Goal: Task Accomplishment & Management: Complete application form

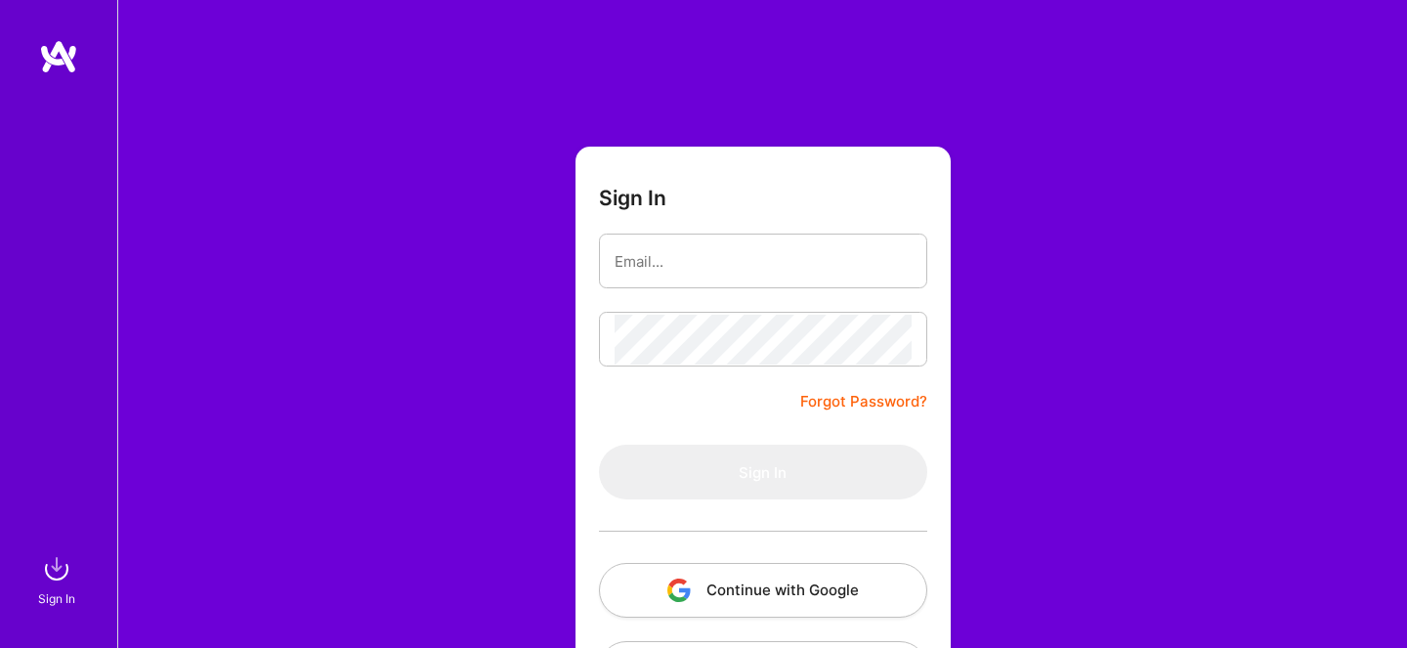
click at [682, 603] on button "Continue with Google" at bounding box center [763, 590] width 328 height 55
click at [699, 263] on input "email" at bounding box center [763, 261] width 297 height 50
type input "Dovratostroff@gmail.com"
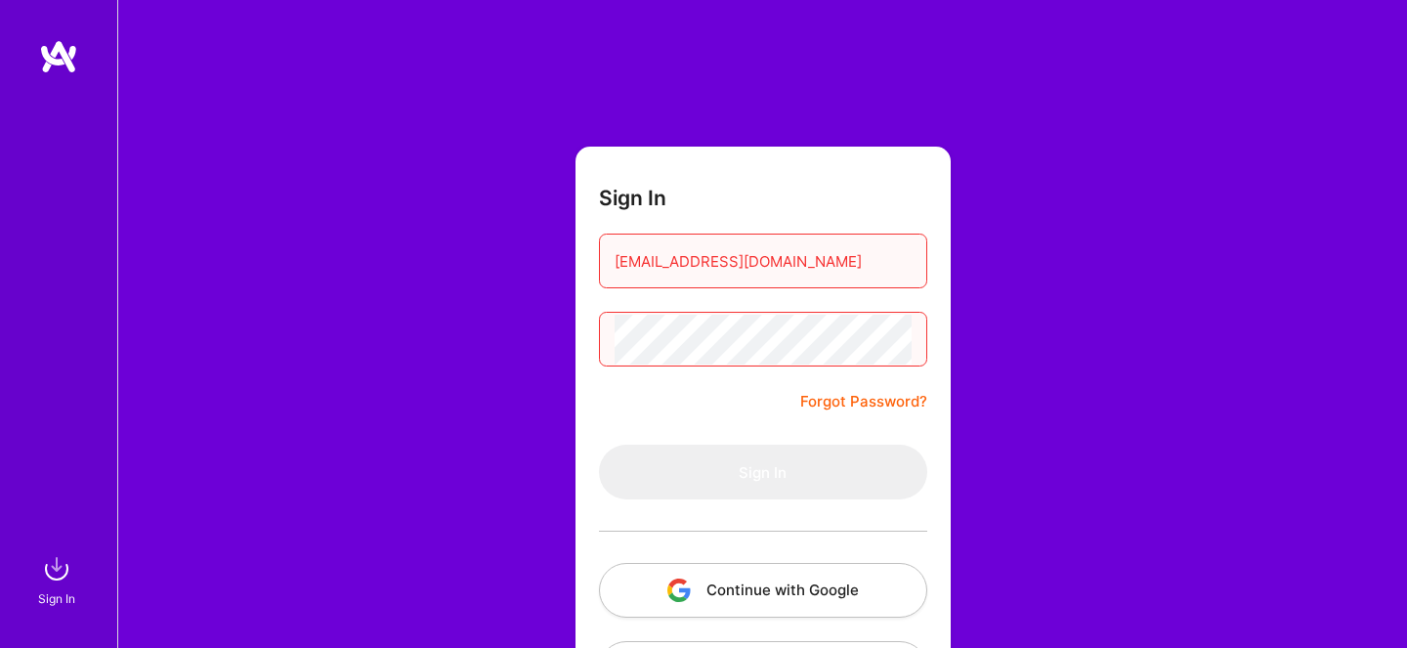
click at [725, 584] on button "Continue with Google" at bounding box center [763, 590] width 328 height 55
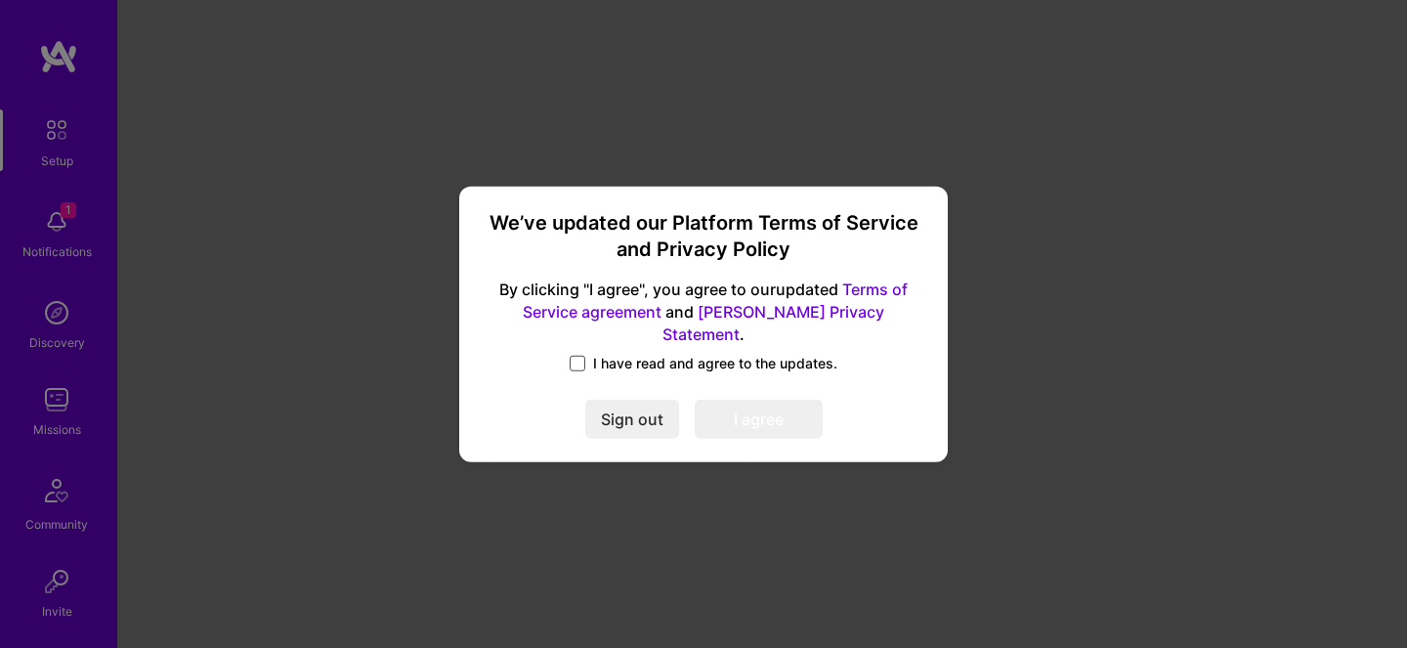
click at [578, 356] on span at bounding box center [578, 364] width 16 height 16
click at [0, 0] on input "I have read and agree to the updates." at bounding box center [0, 0] width 0 height 0
click at [765, 406] on button "I agree" at bounding box center [759, 419] width 128 height 39
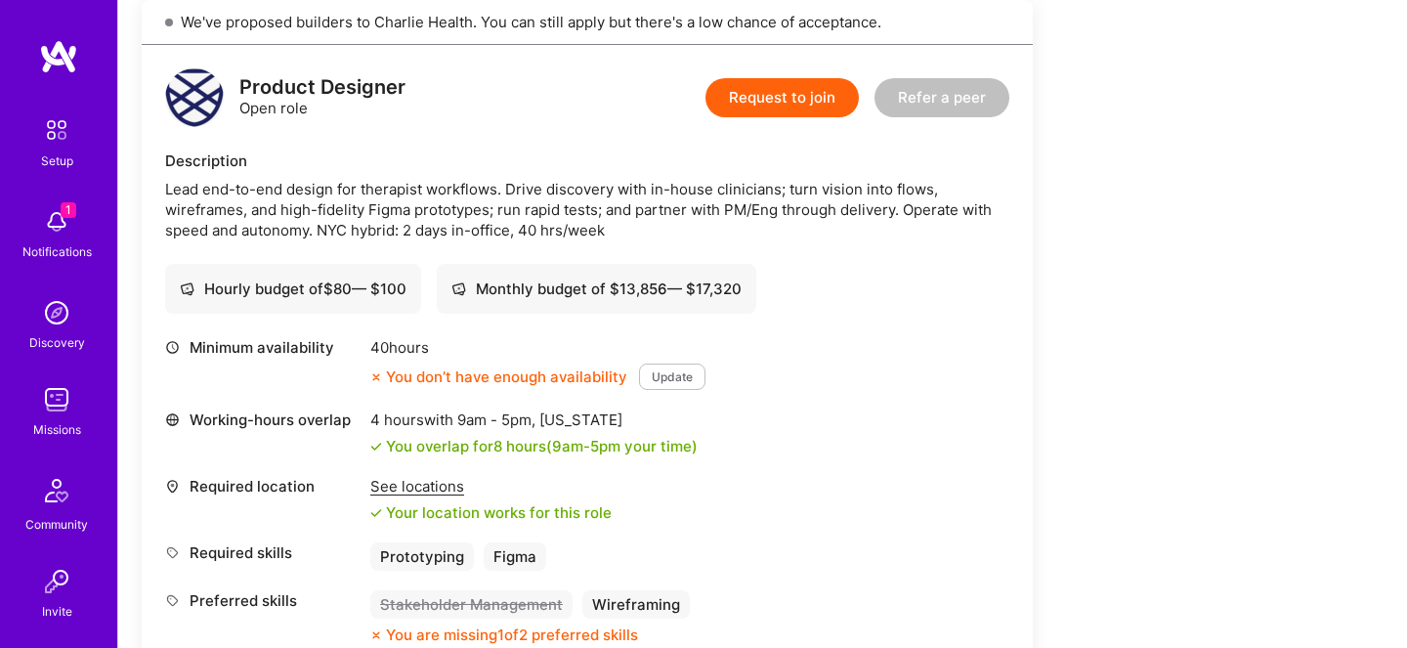
scroll to position [465, 0]
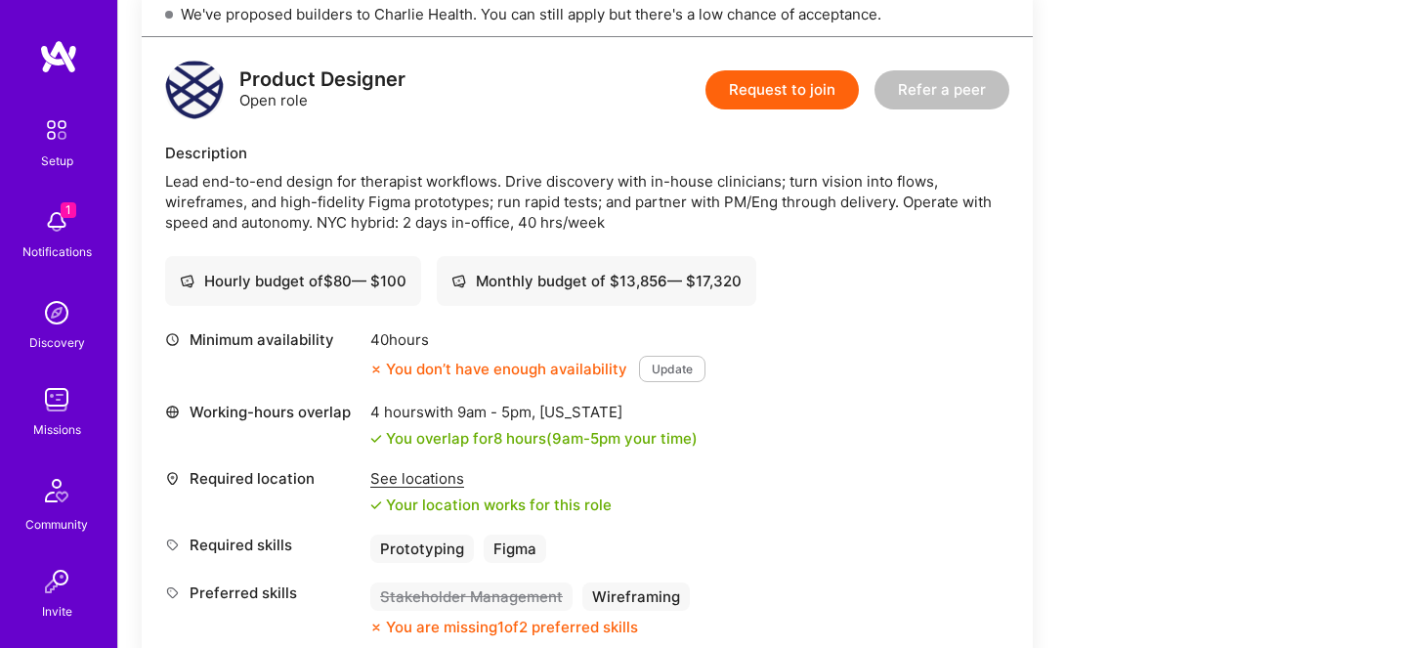
click at [670, 364] on button "Update" at bounding box center [672, 369] width 66 height 26
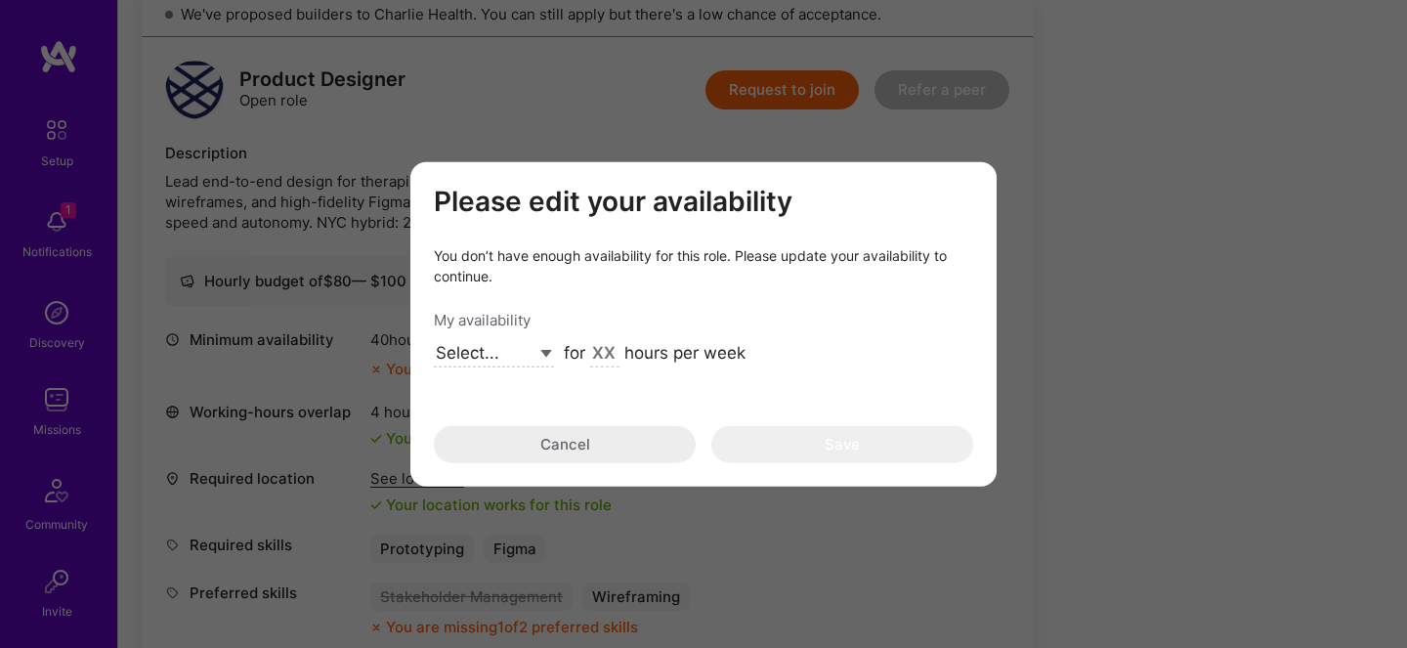
click at [546, 352] on select "Select... Right Now Future Date Not Available" at bounding box center [494, 354] width 120 height 26
select select "Future Date"
click at [590, 360] on input "[DATE]" at bounding box center [598, 354] width 68 height 25
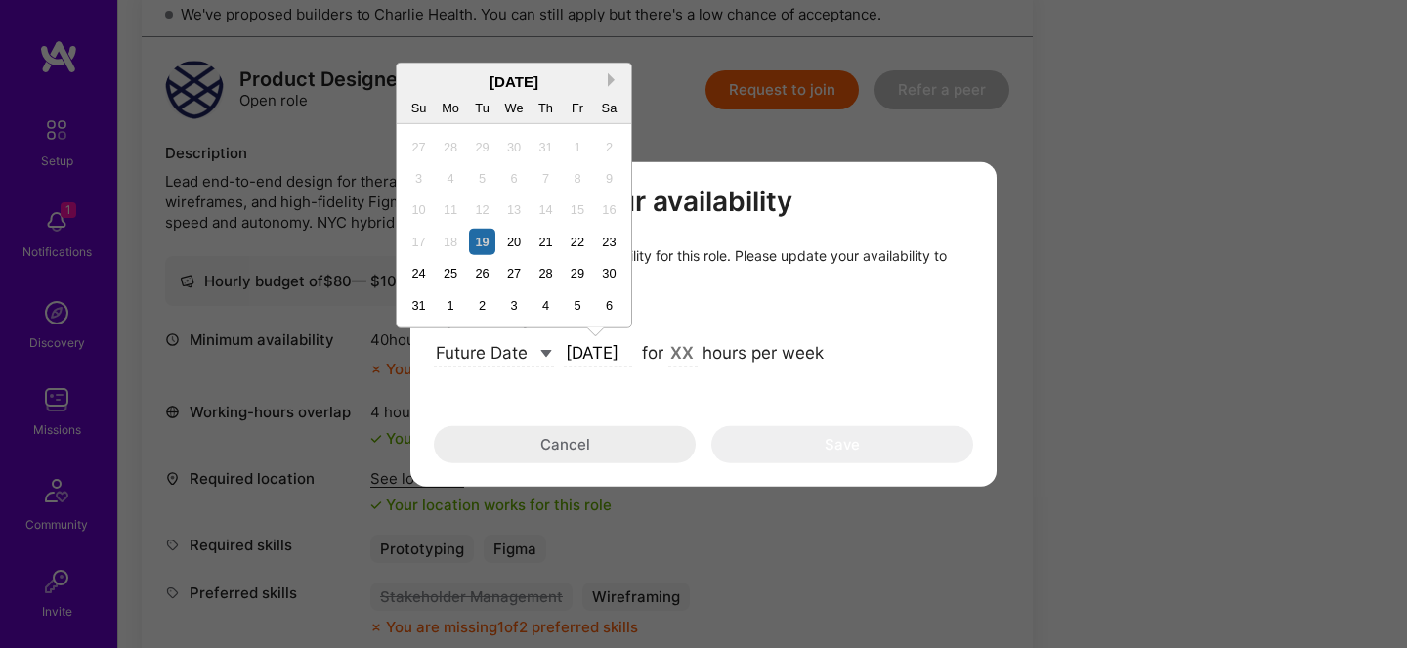
click at [613, 78] on button "Next Month" at bounding box center [615, 79] width 14 height 14
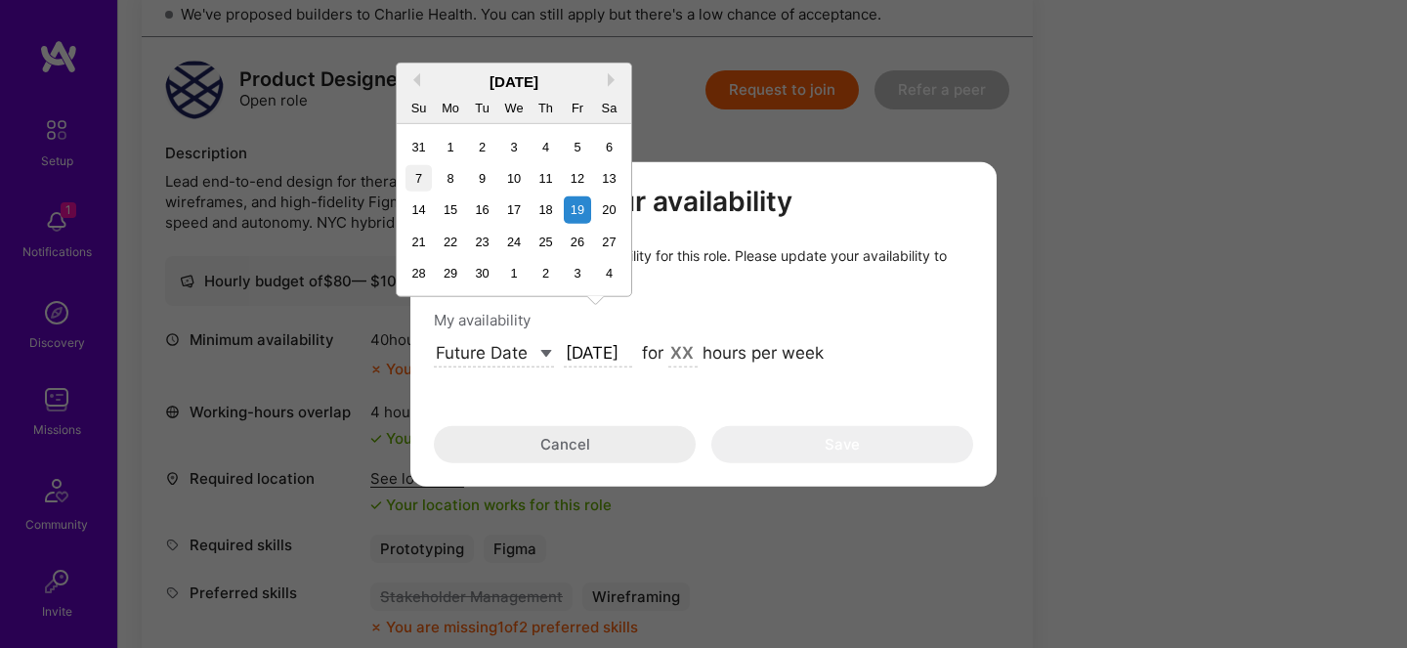
click at [420, 178] on div "7" at bounding box center [419, 177] width 26 height 26
type input "[DATE]"
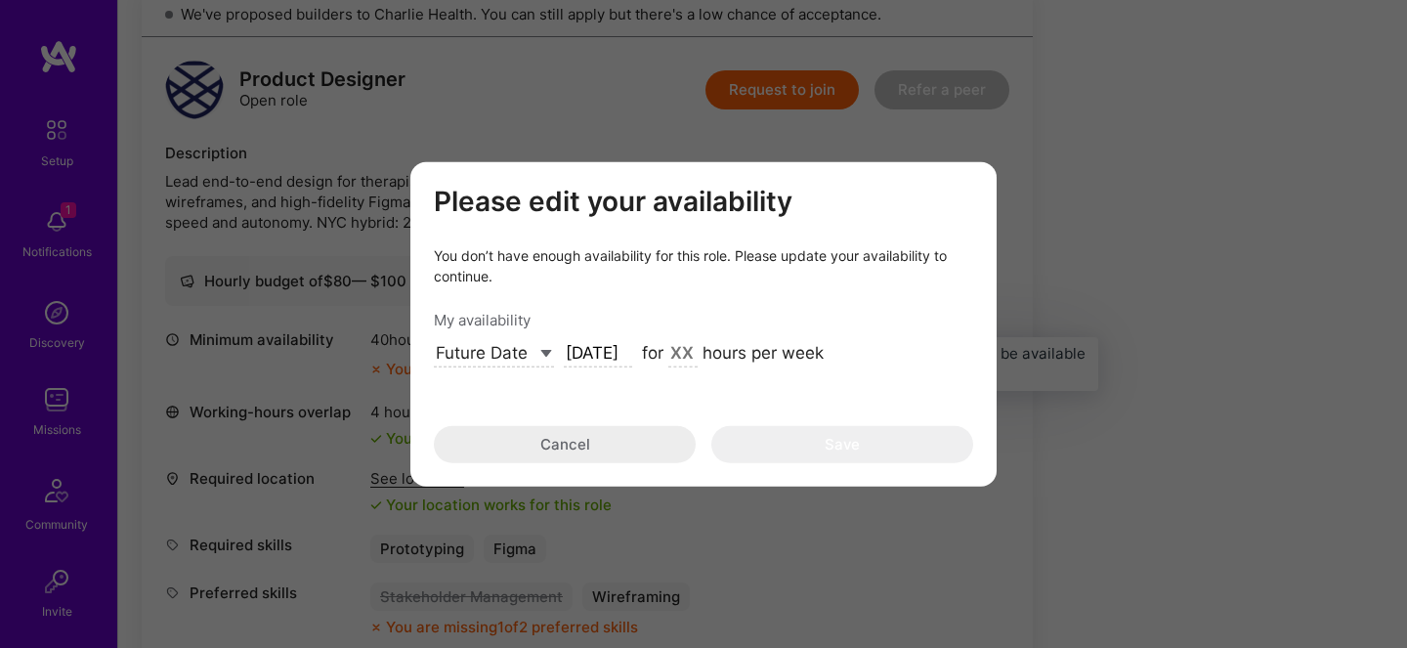
click at [681, 362] on input "modal" at bounding box center [682, 354] width 29 height 25
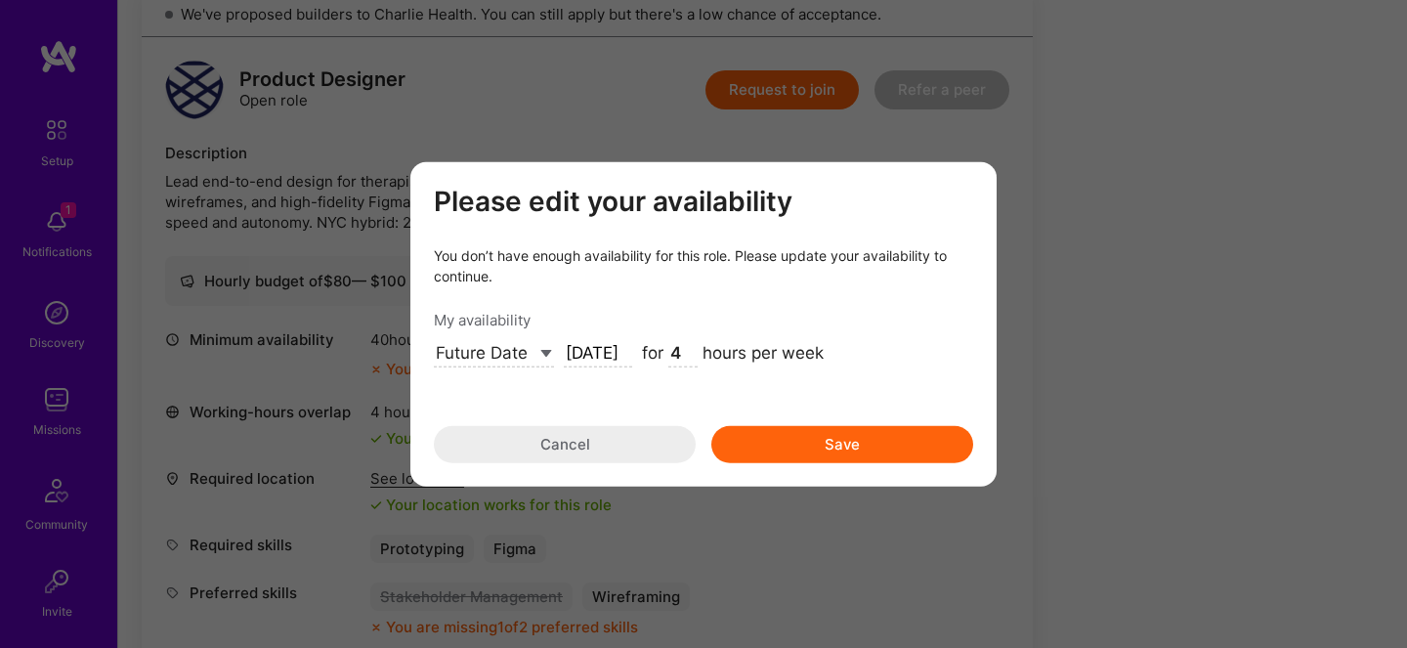
type input "40"
click at [852, 453] on button "Save" at bounding box center [842, 444] width 262 height 37
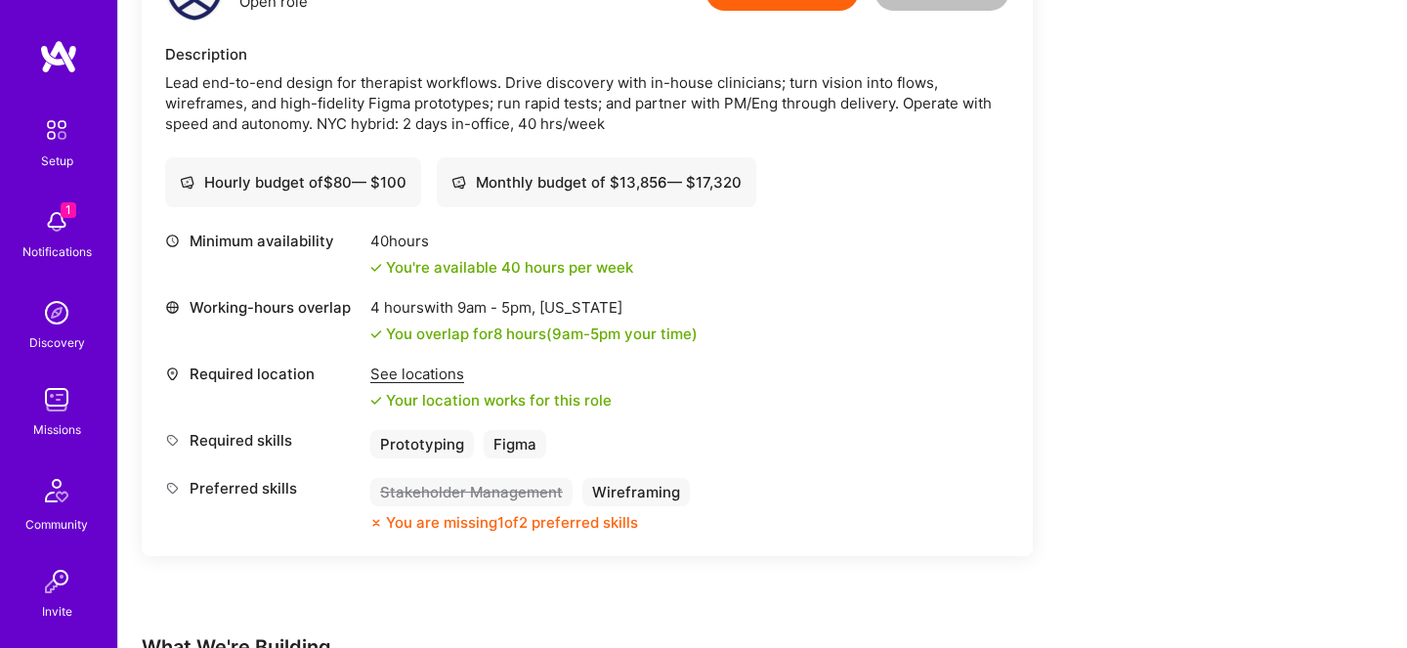
scroll to position [573, 0]
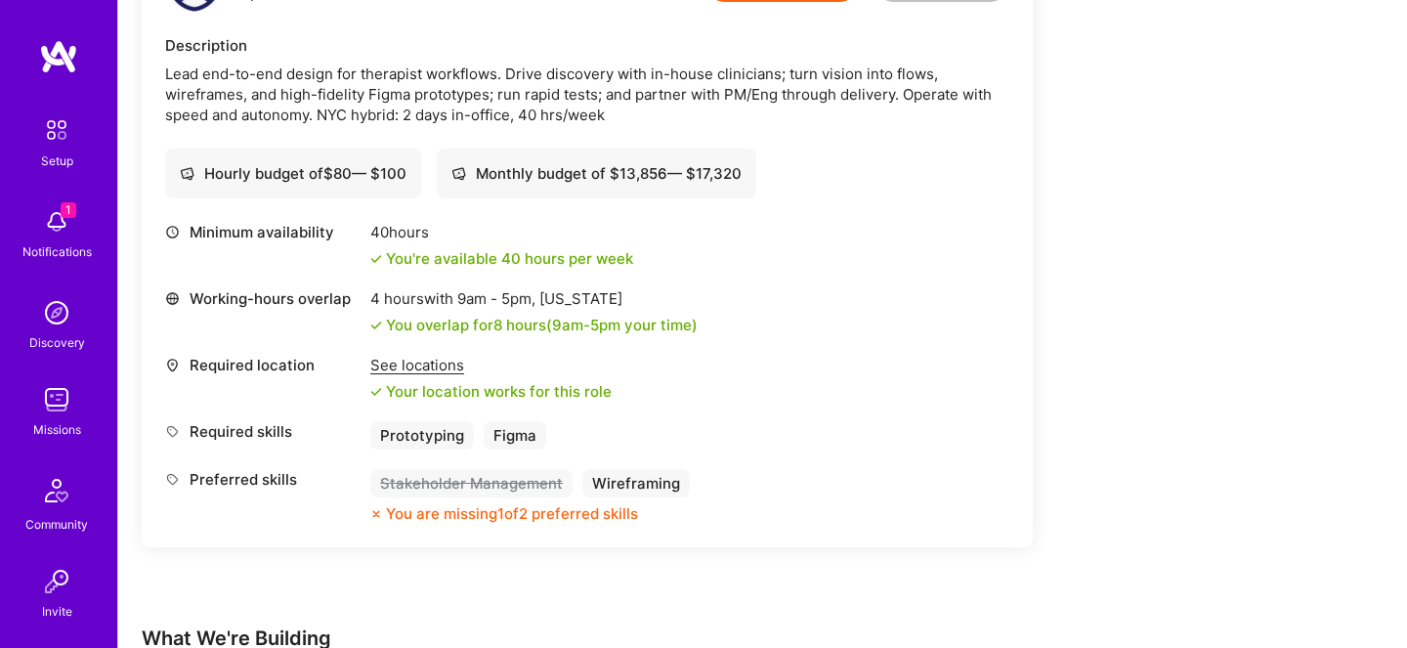
click at [521, 520] on div "You are missing 1 of 2 preferred skills" at bounding box center [512, 513] width 252 height 21
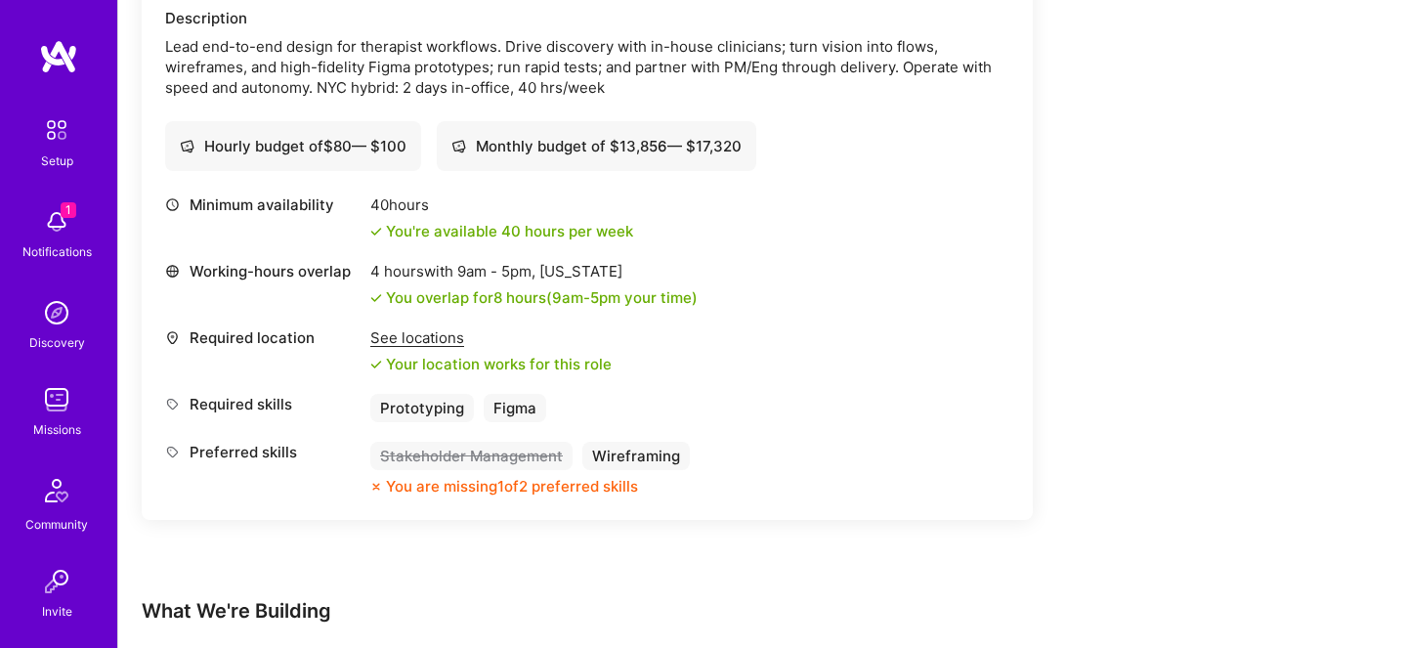
scroll to position [605, 0]
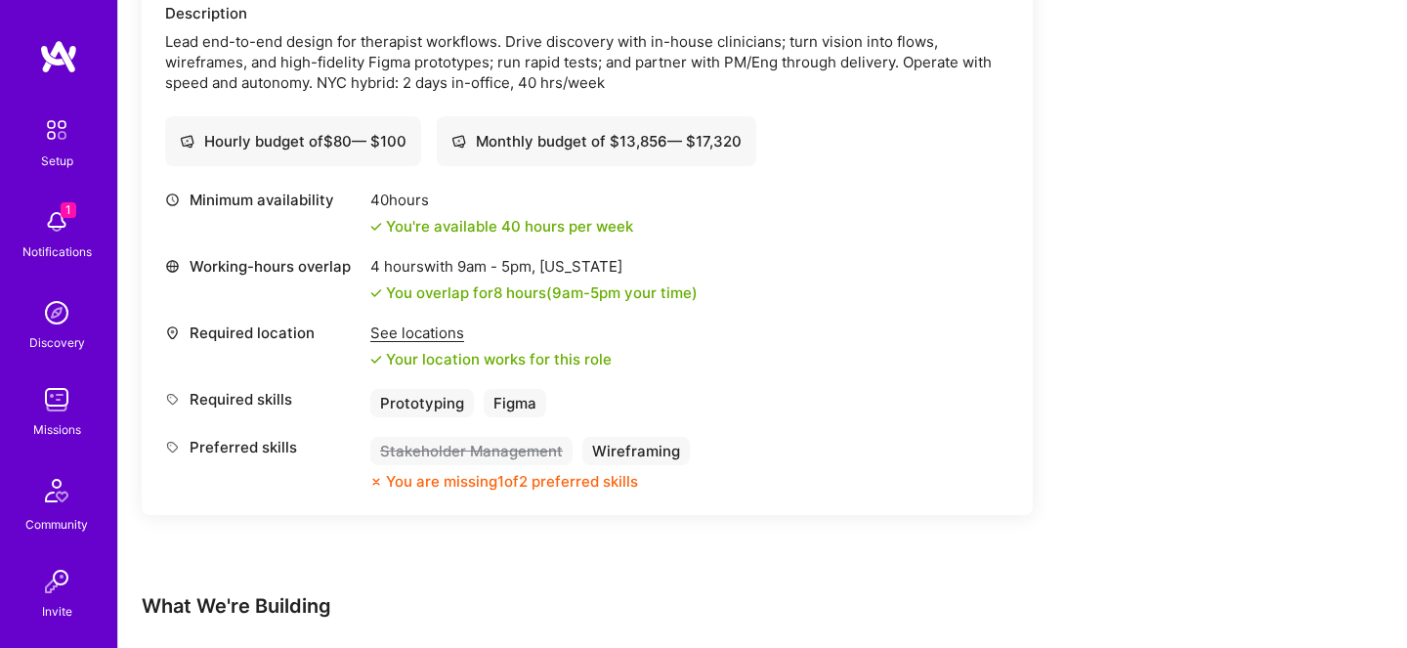
click at [593, 485] on div "You are missing 1 of 2 preferred skills" at bounding box center [512, 481] width 252 height 21
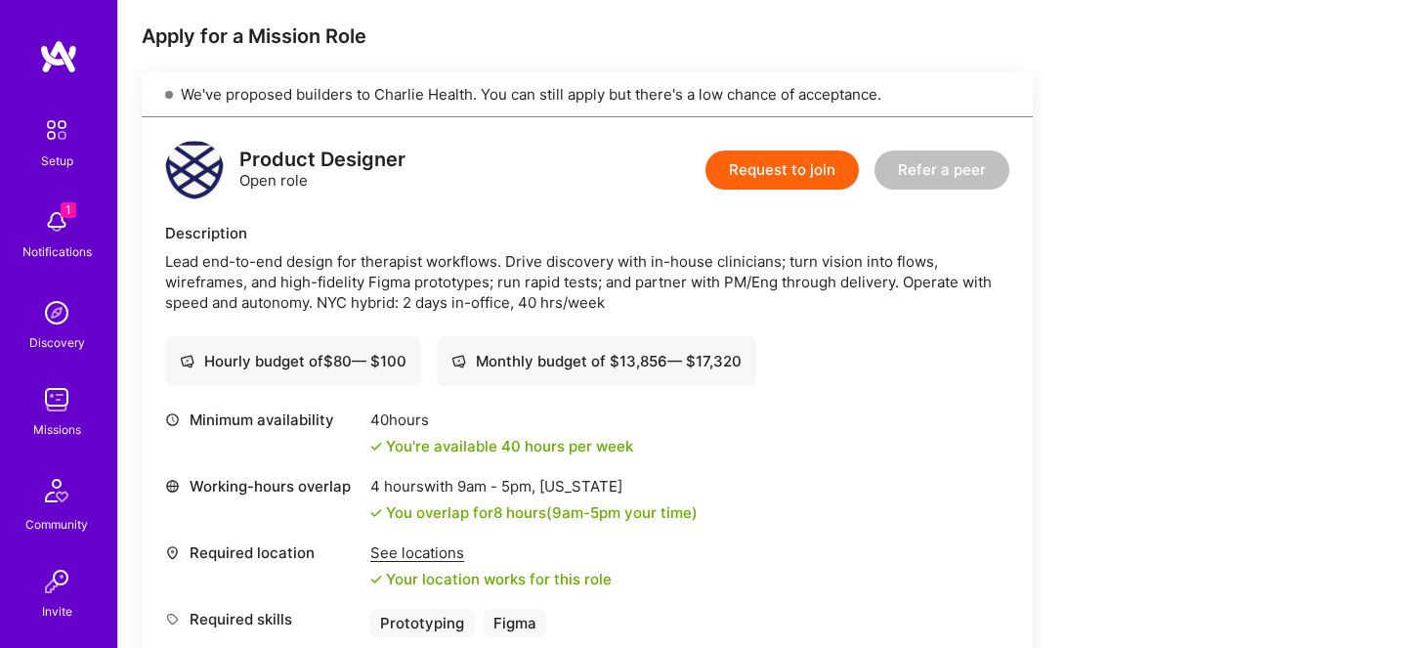
scroll to position [353, 0]
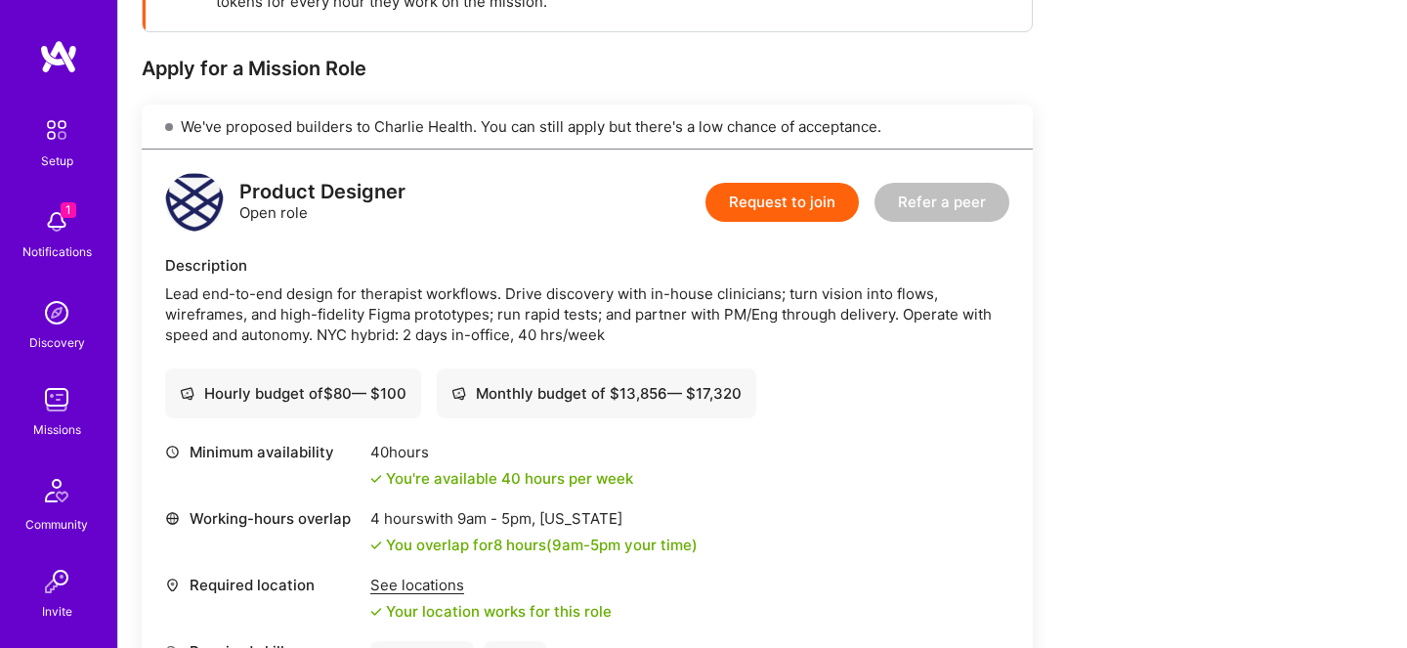
click at [747, 207] on button "Request to join" at bounding box center [782, 202] width 153 height 39
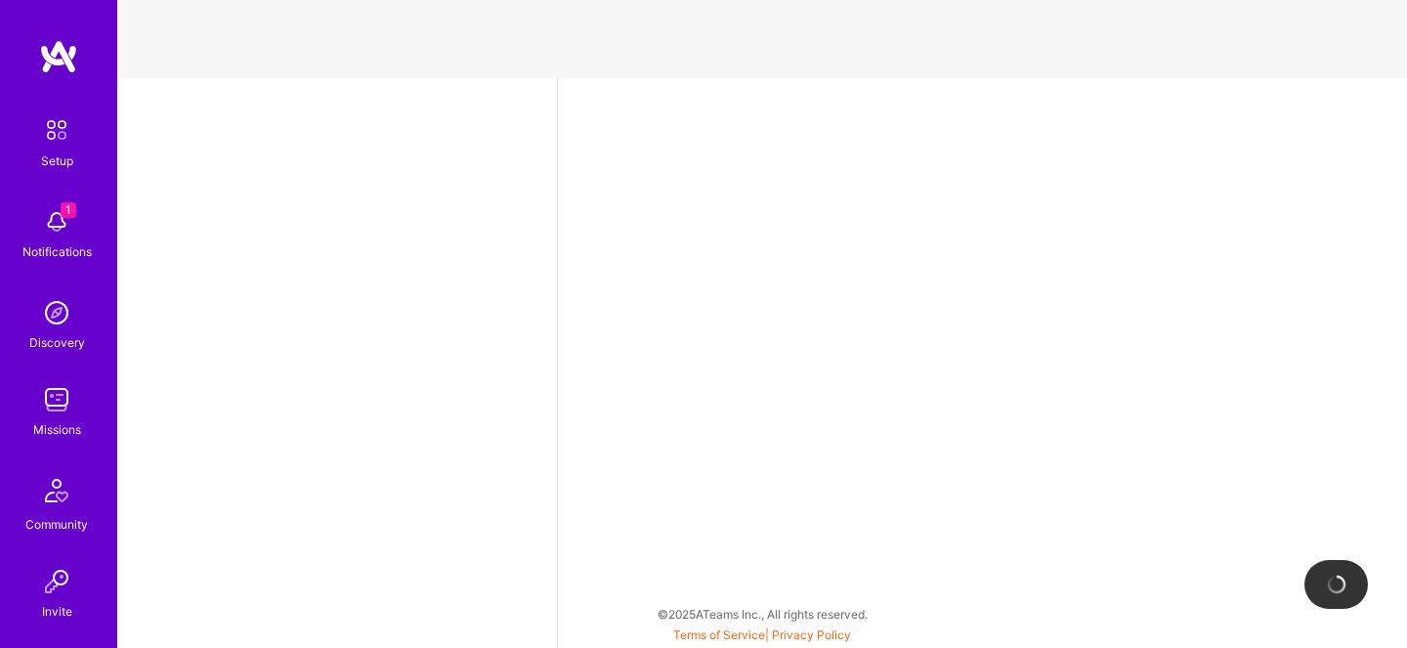
select select "US"
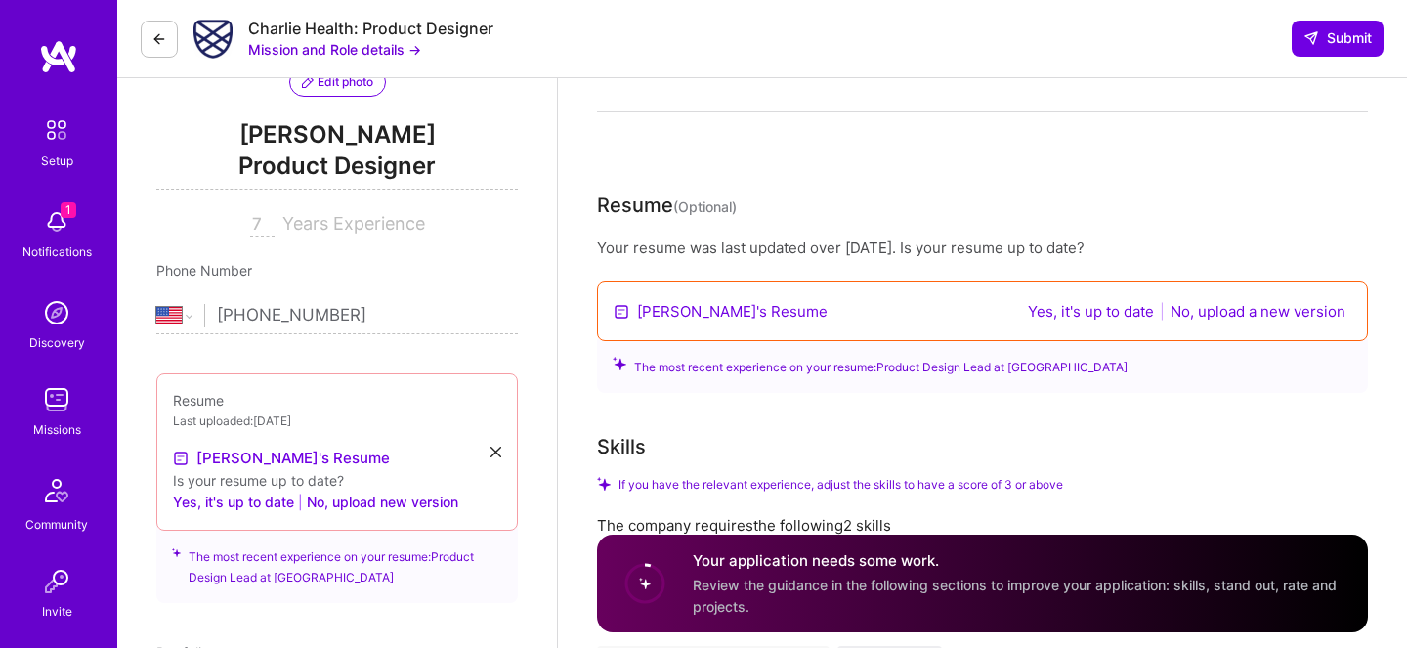
scroll to position [236, 0]
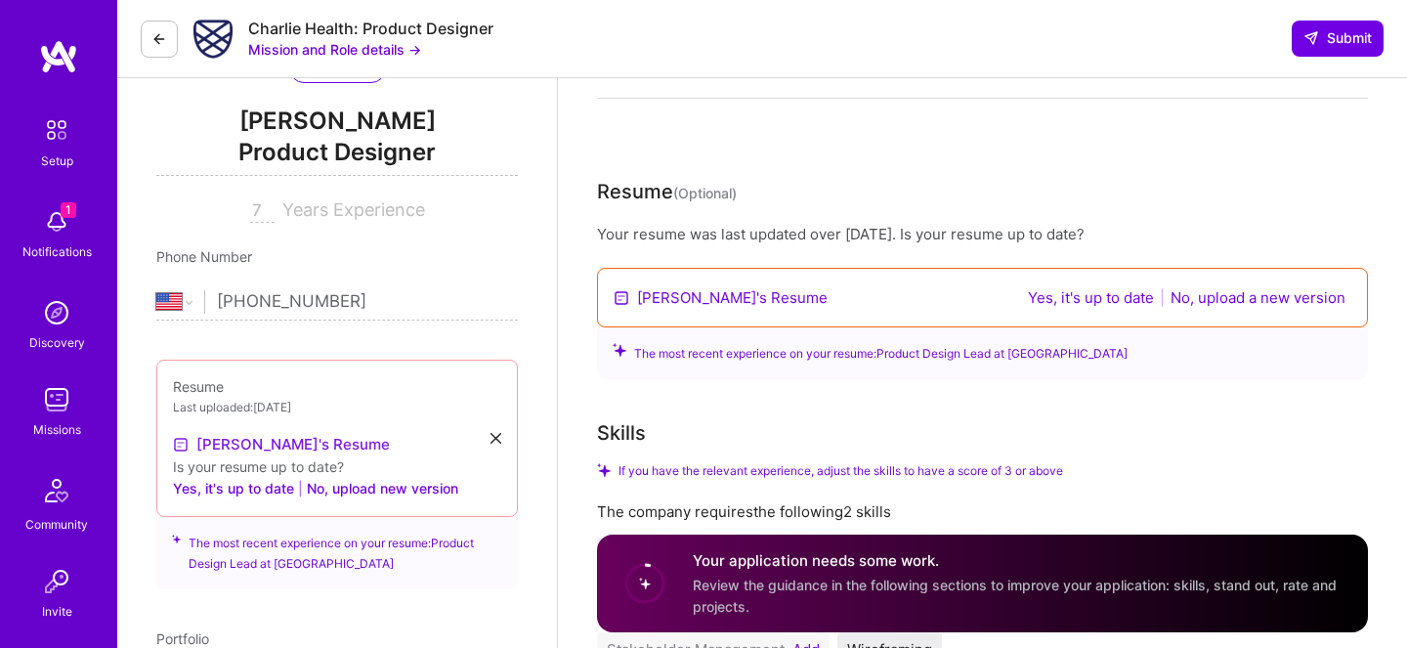
click at [247, 447] on link "[PERSON_NAME]'s Resume" at bounding box center [281, 444] width 217 height 23
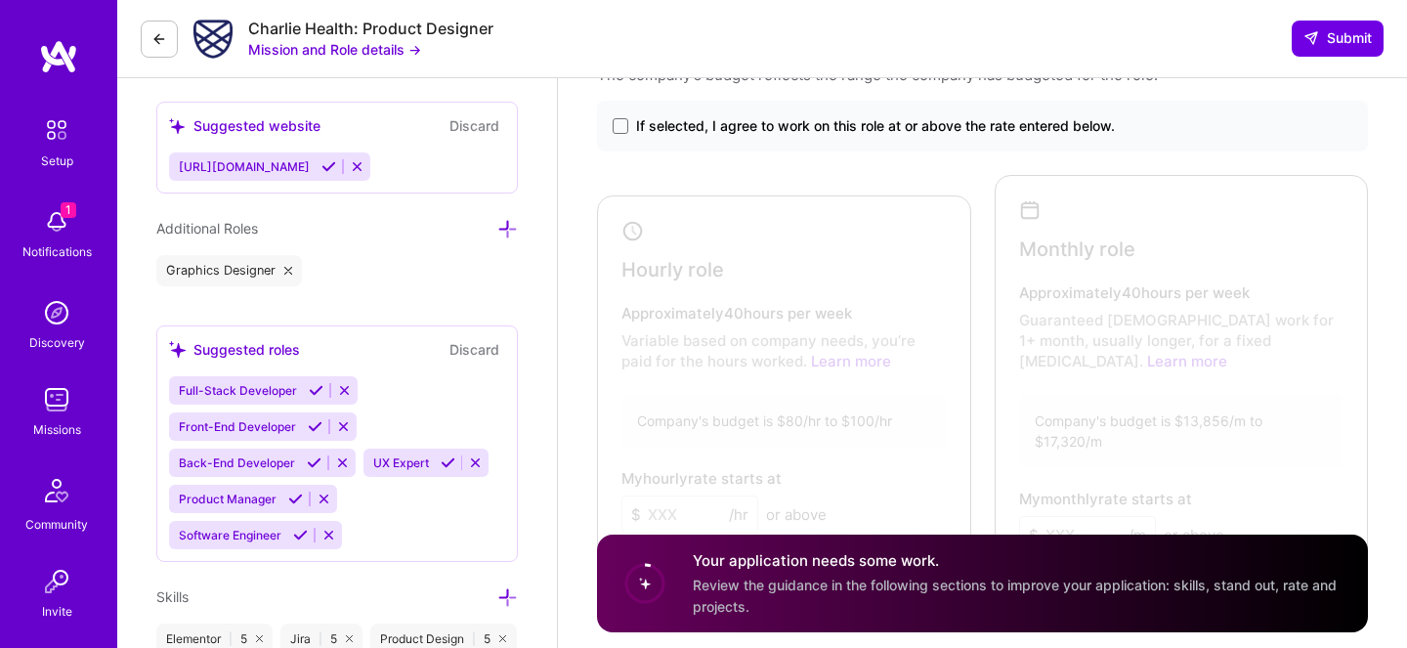
scroll to position [1218, 0]
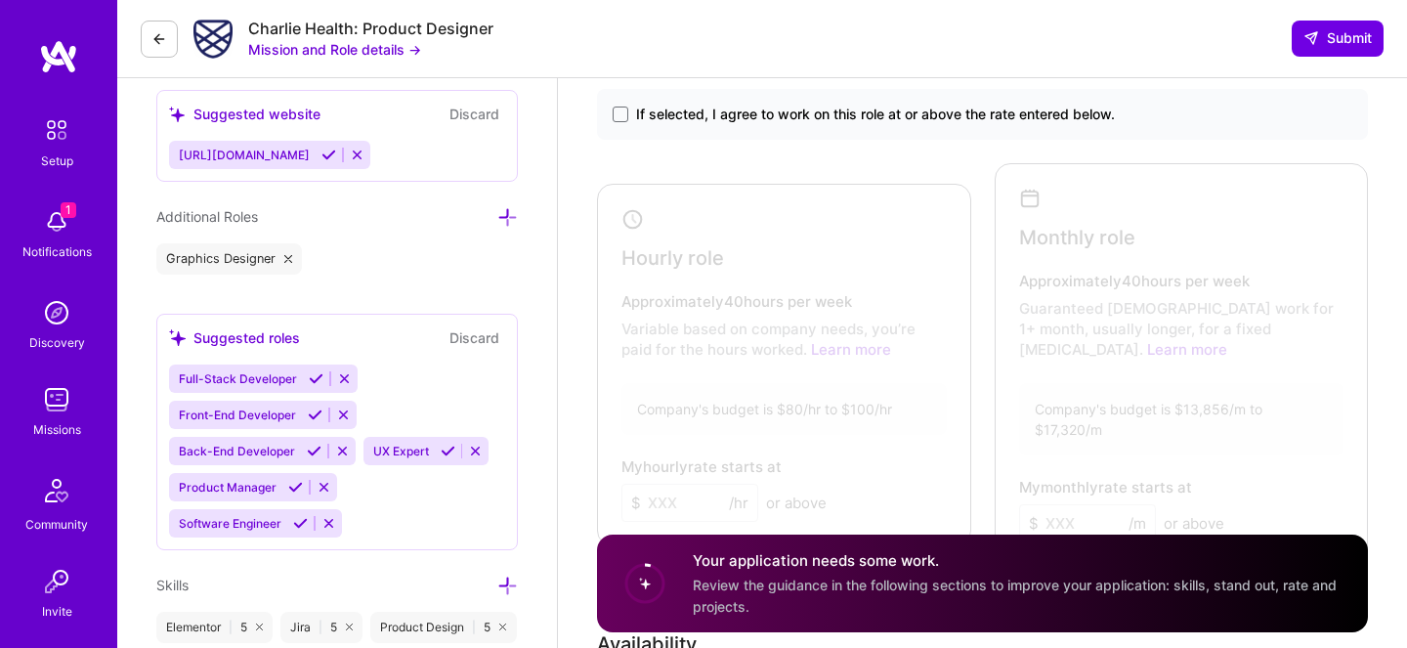
click at [441, 452] on icon at bounding box center [448, 451] width 15 height 15
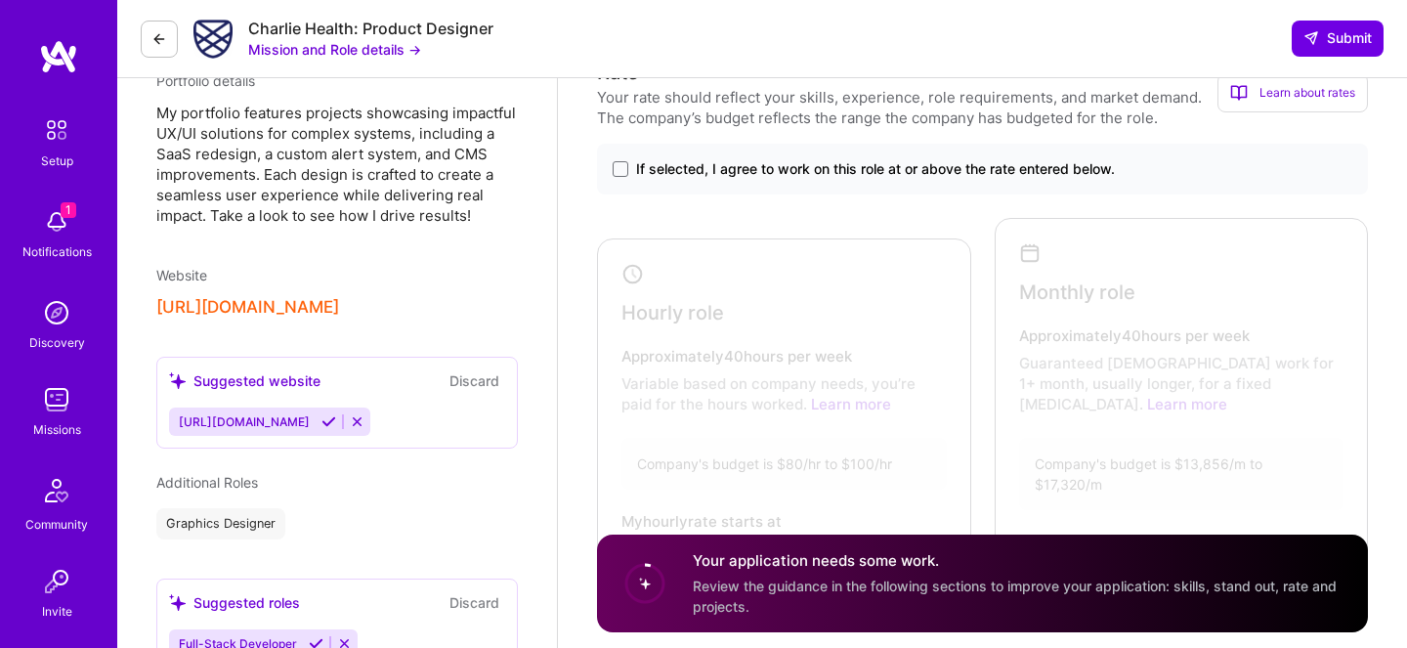
scroll to position [873, 0]
click at [333, 423] on icon at bounding box center [328, 423] width 15 height 15
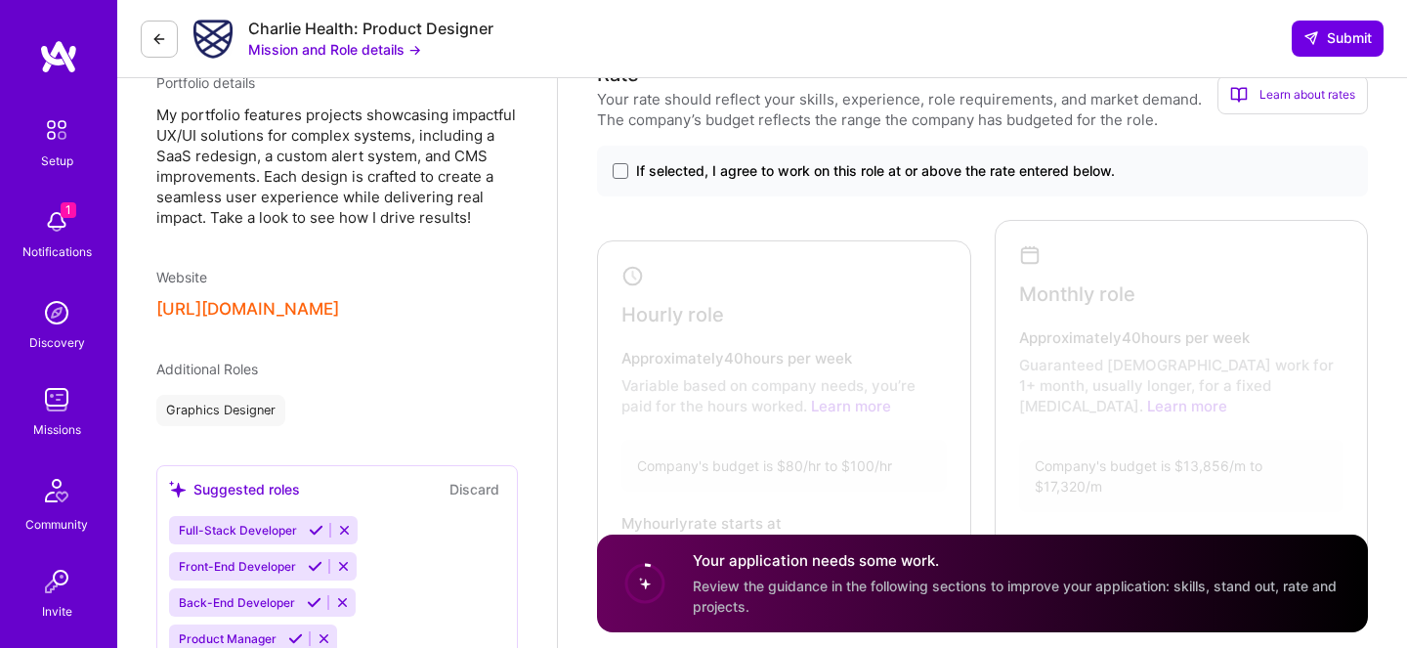
click at [241, 312] on button "[URL][DOMAIN_NAME]" at bounding box center [247, 309] width 183 height 21
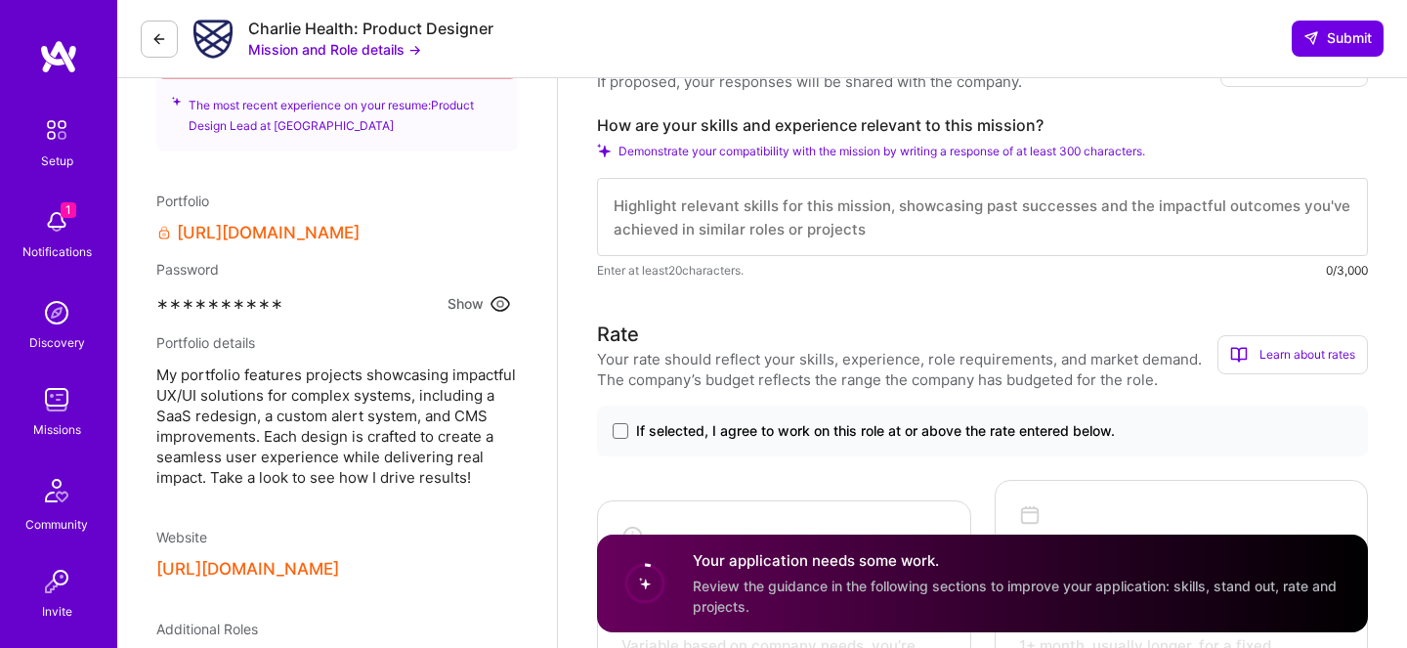
scroll to position [609, 0]
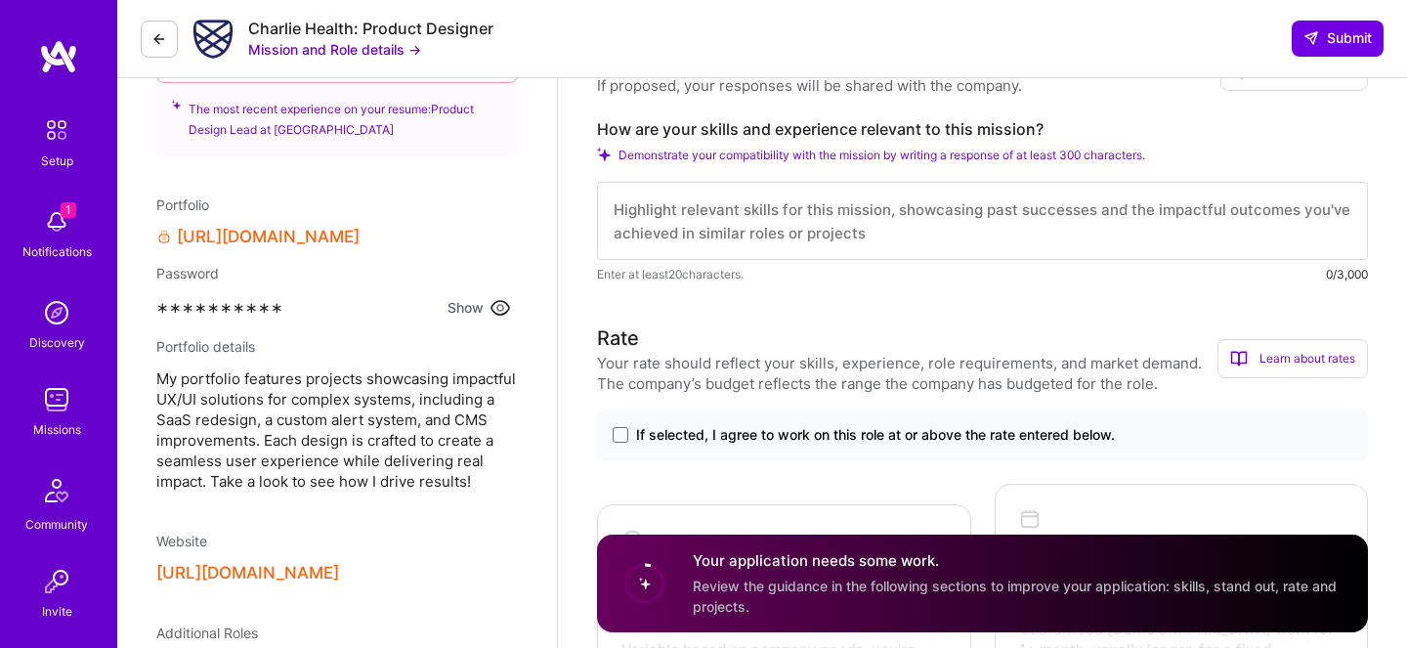
click at [504, 306] on icon at bounding box center [500, 307] width 23 height 23
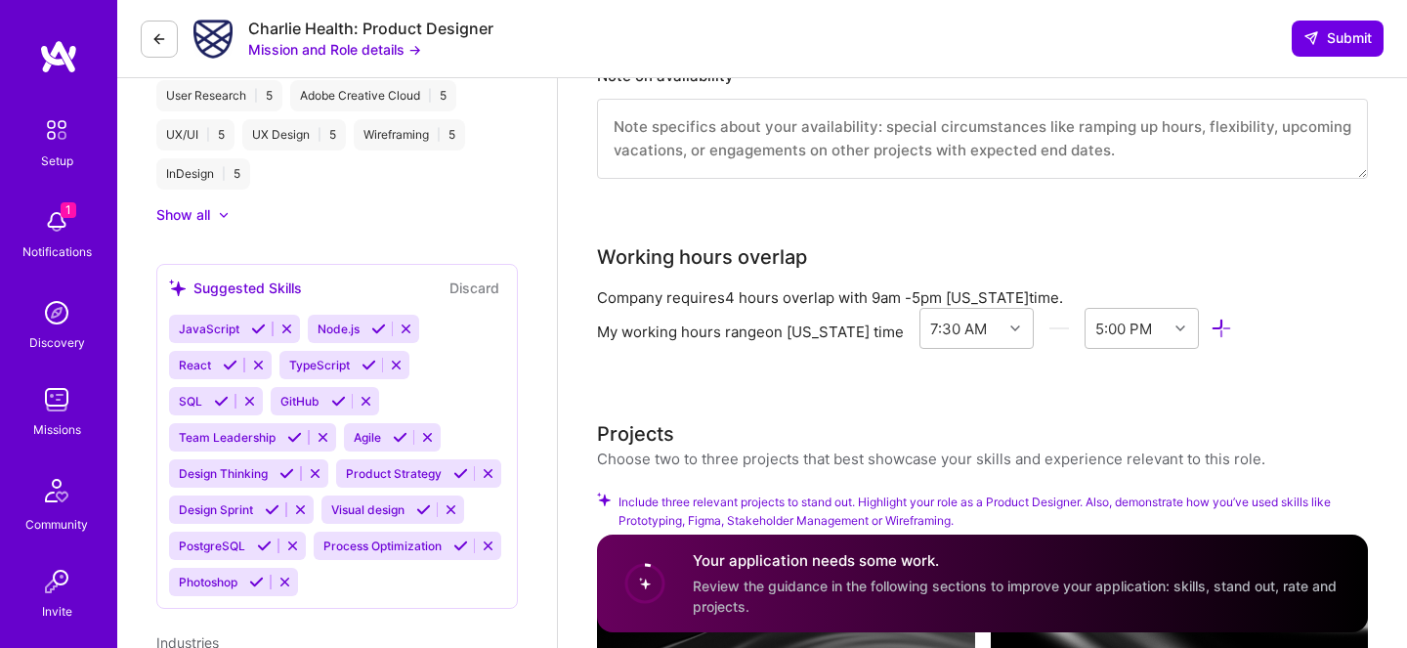
scroll to position [1649, 0]
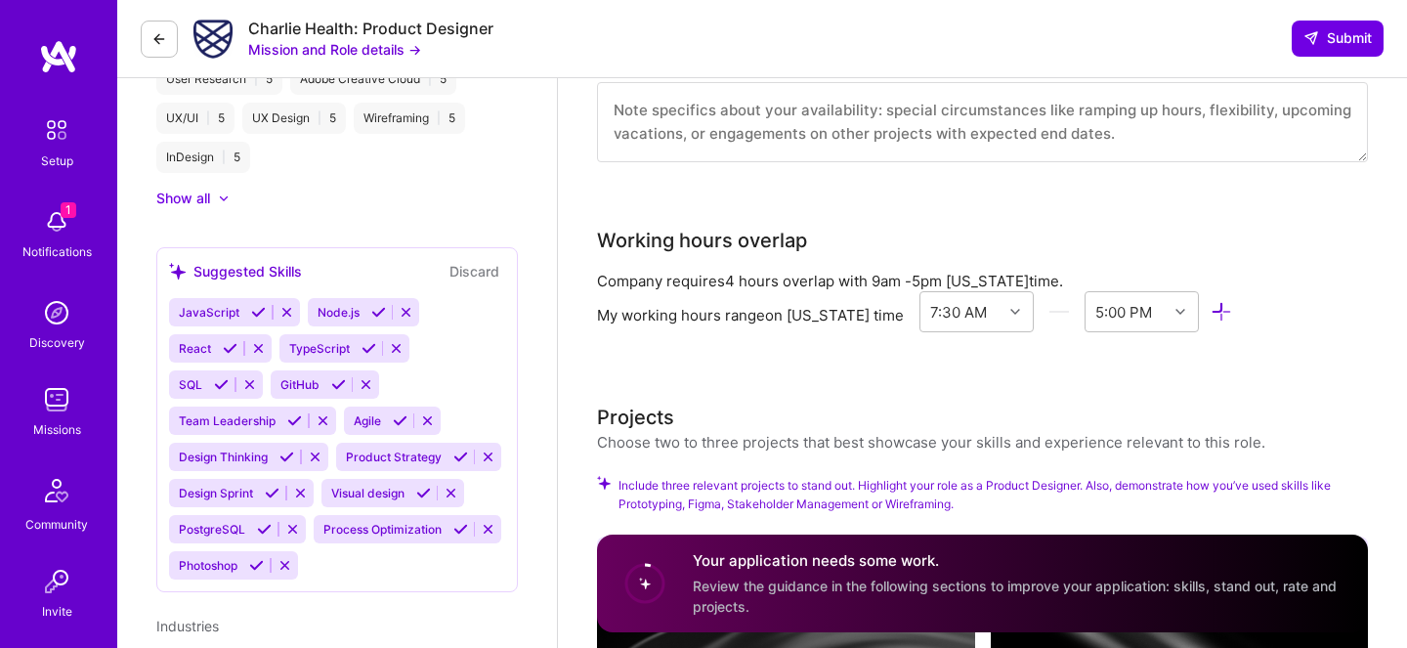
click at [286, 454] on icon at bounding box center [286, 457] width 15 height 15
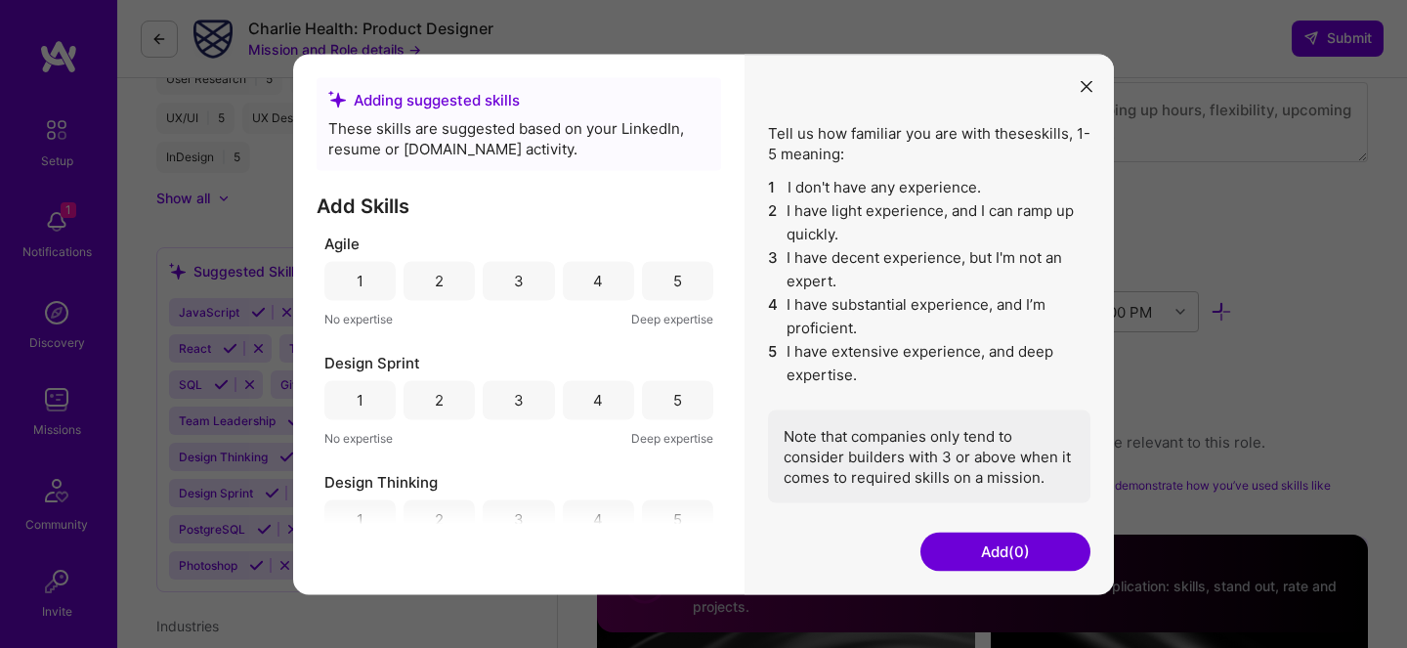
click at [1085, 79] on button "modal" at bounding box center [1086, 85] width 23 height 32
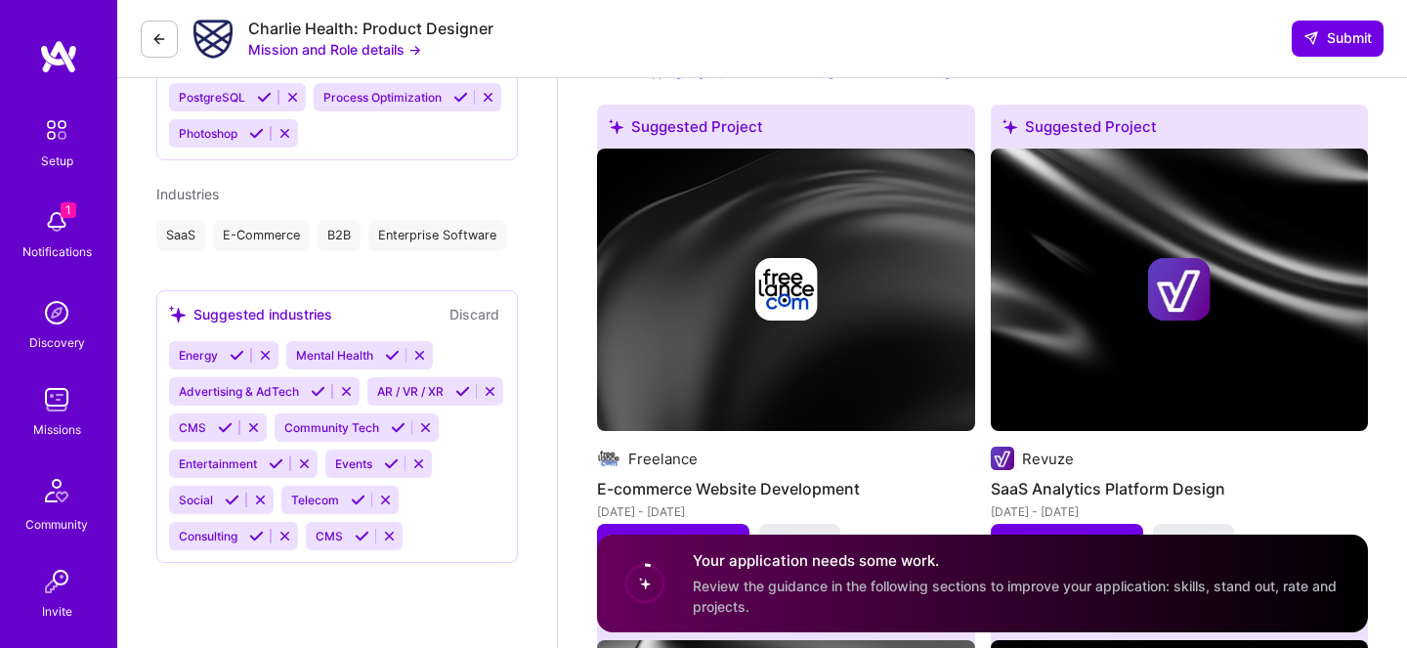
scroll to position [2081, 0]
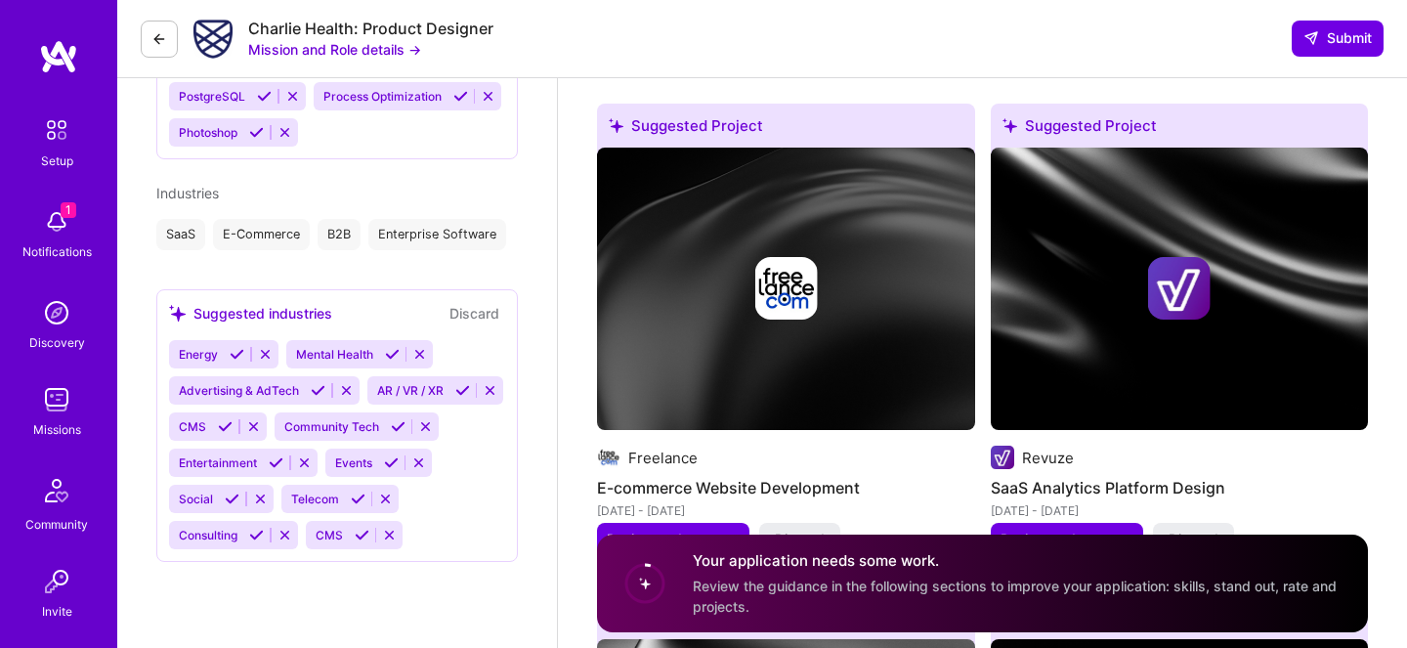
click at [233, 422] on icon at bounding box center [225, 426] width 15 height 15
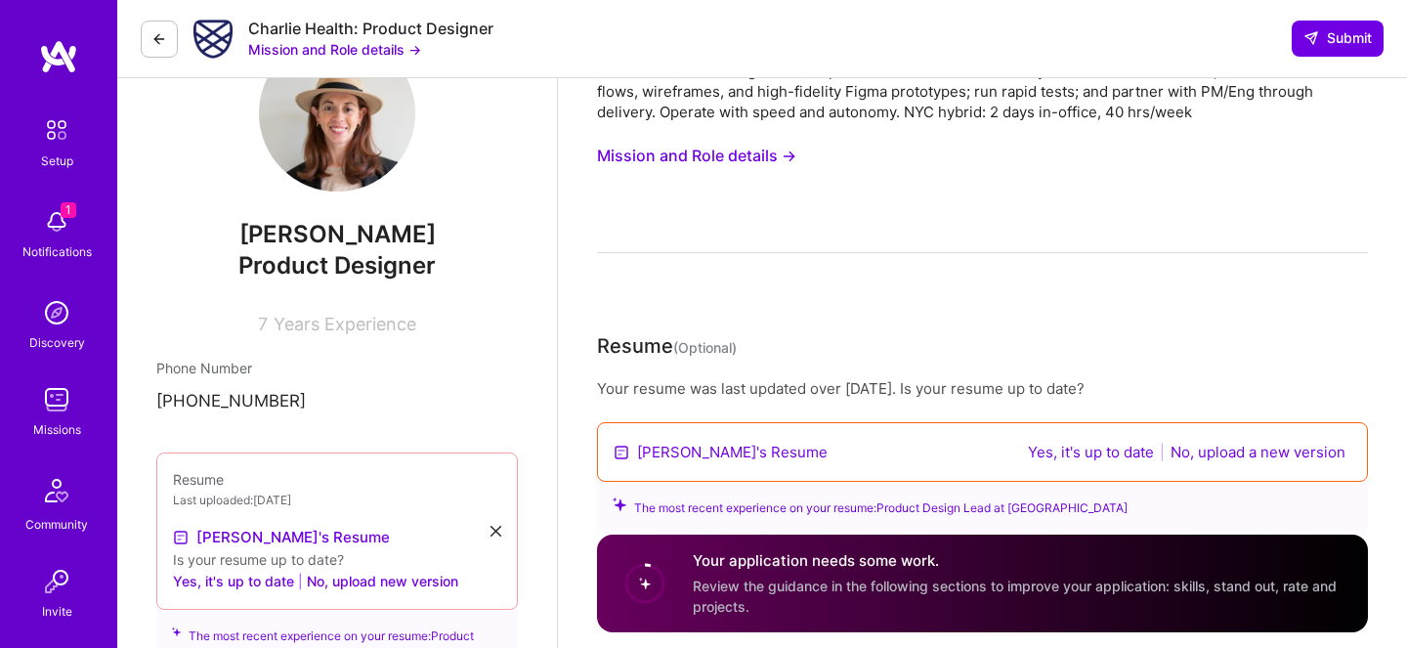
scroll to position [0, 0]
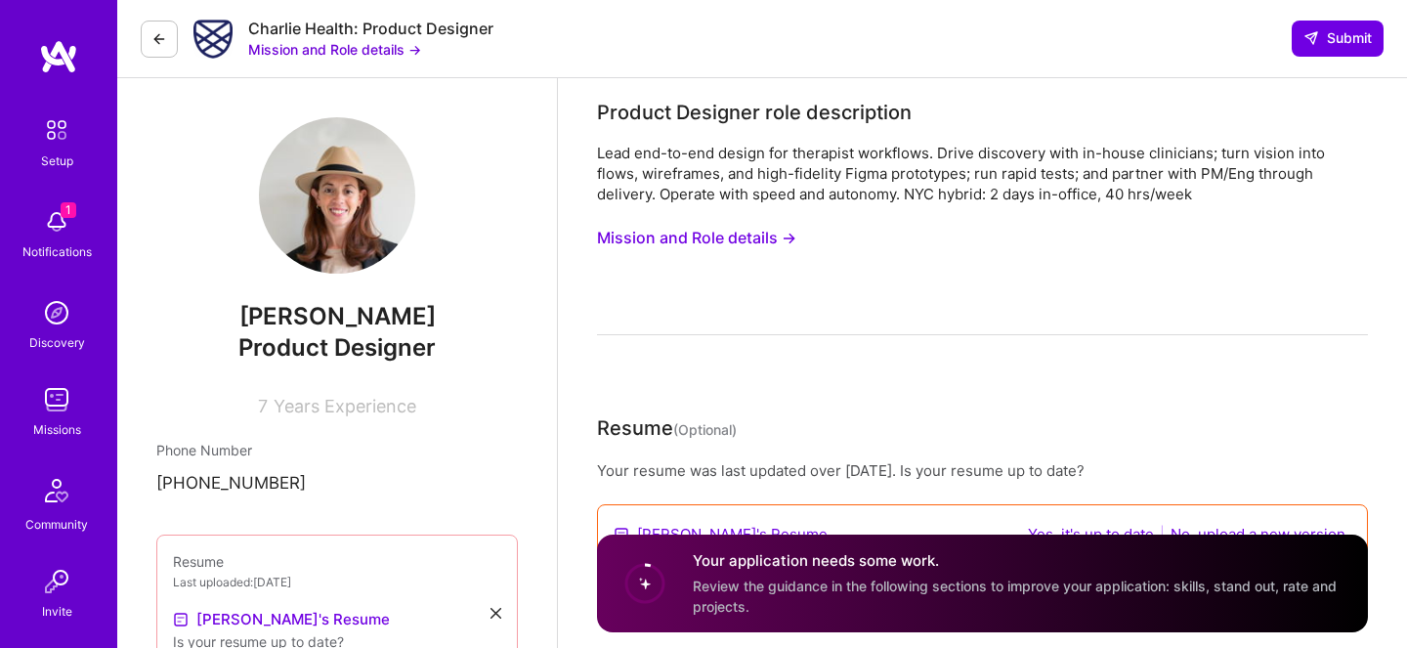
click at [159, 33] on icon at bounding box center [159, 39] width 16 height 16
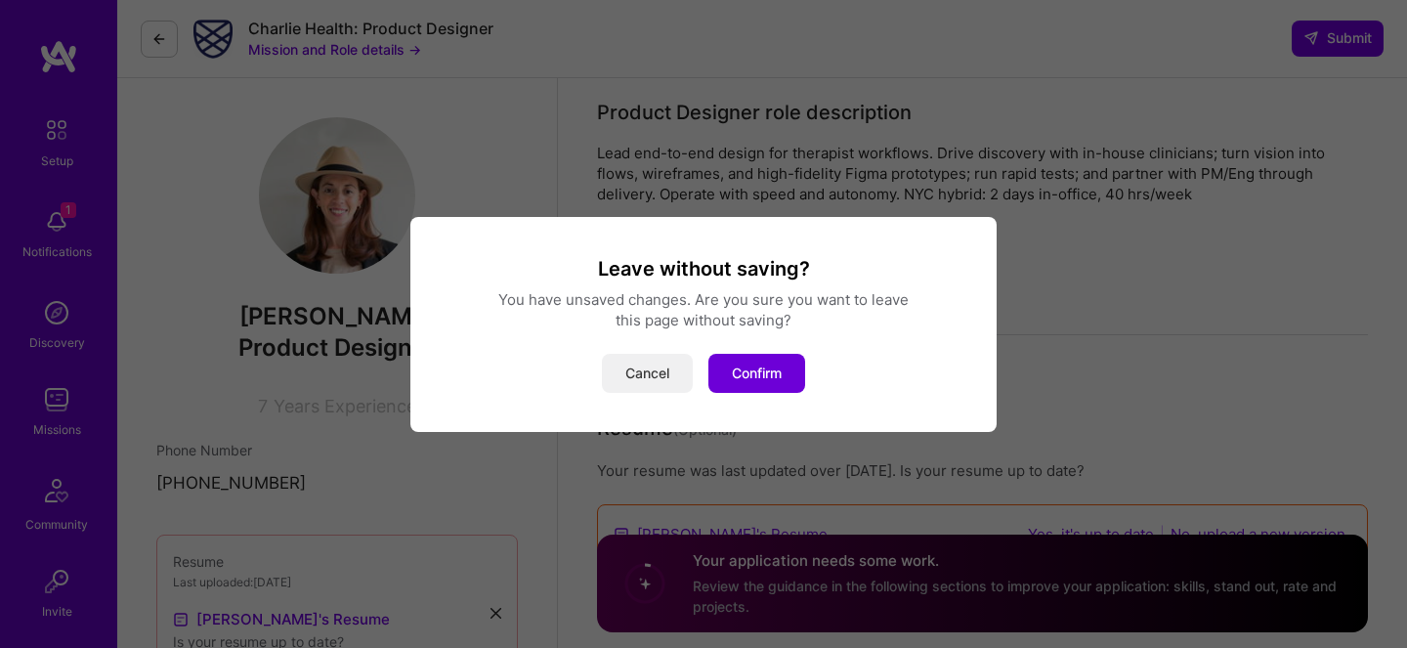
click at [646, 378] on button "Cancel" at bounding box center [647, 373] width 91 height 39
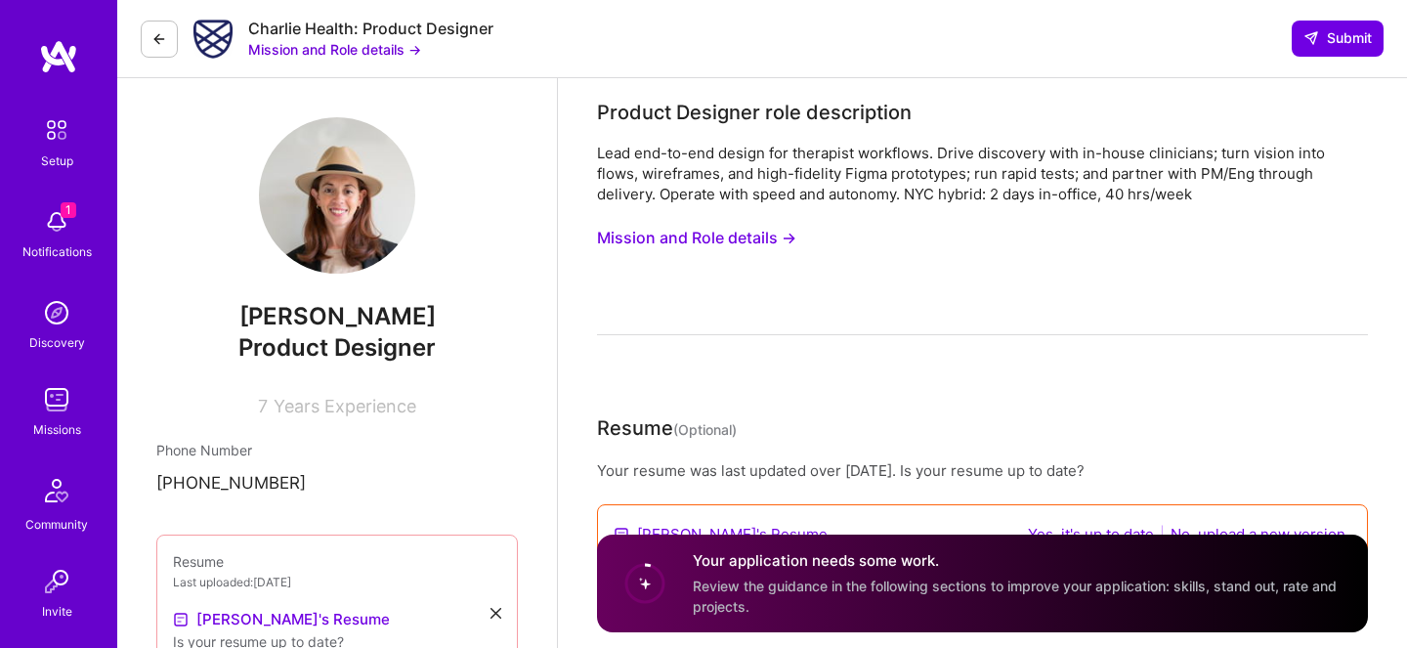
click at [377, 45] on button "Mission and Role details →" at bounding box center [334, 49] width 173 height 21
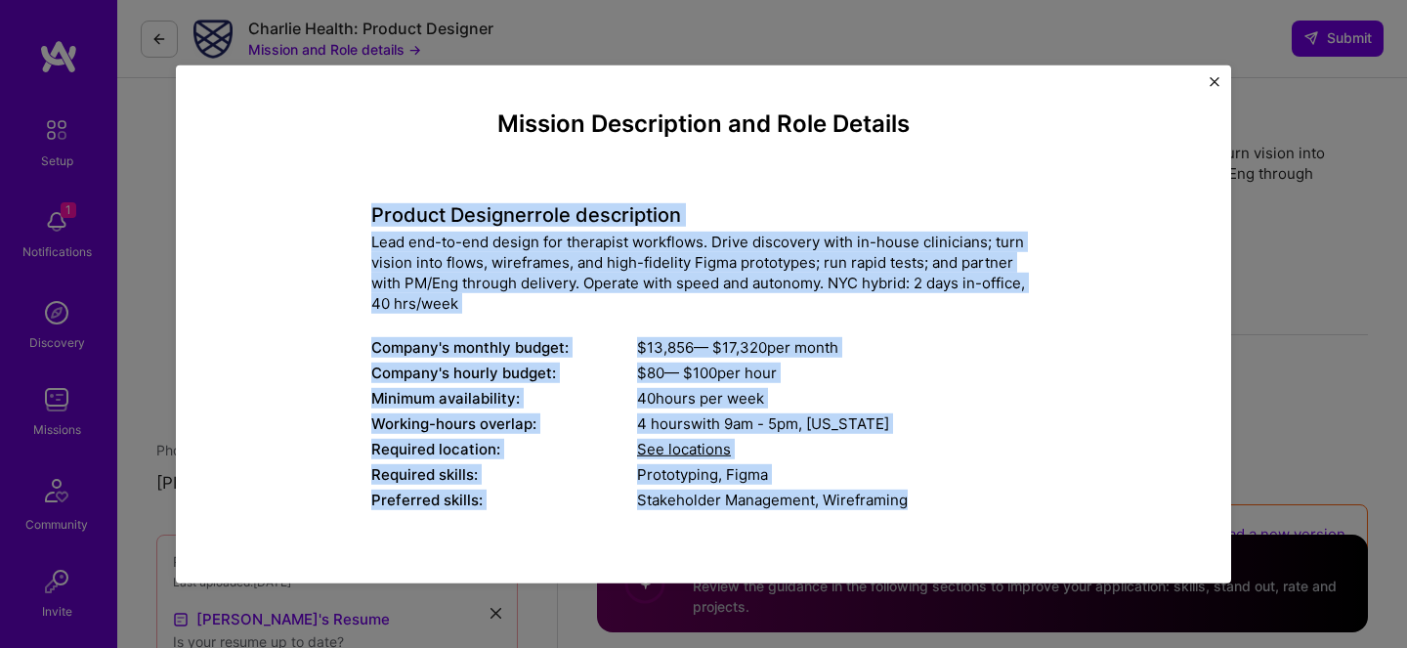
drag, startPoint x: 363, startPoint y: 206, endPoint x: 977, endPoint y: 512, distance: 686.5
click at [977, 512] on div "Mission Description and Role Details Product Designer role description Lead end…" at bounding box center [703, 647] width 965 height 1076
copy div "Product Designer role description Lead end-to-end design for therapist workflow…"
click at [109, 137] on div "Mission Description and Role Details Product Designer role description Lead end…" at bounding box center [703, 324] width 1407 height 648
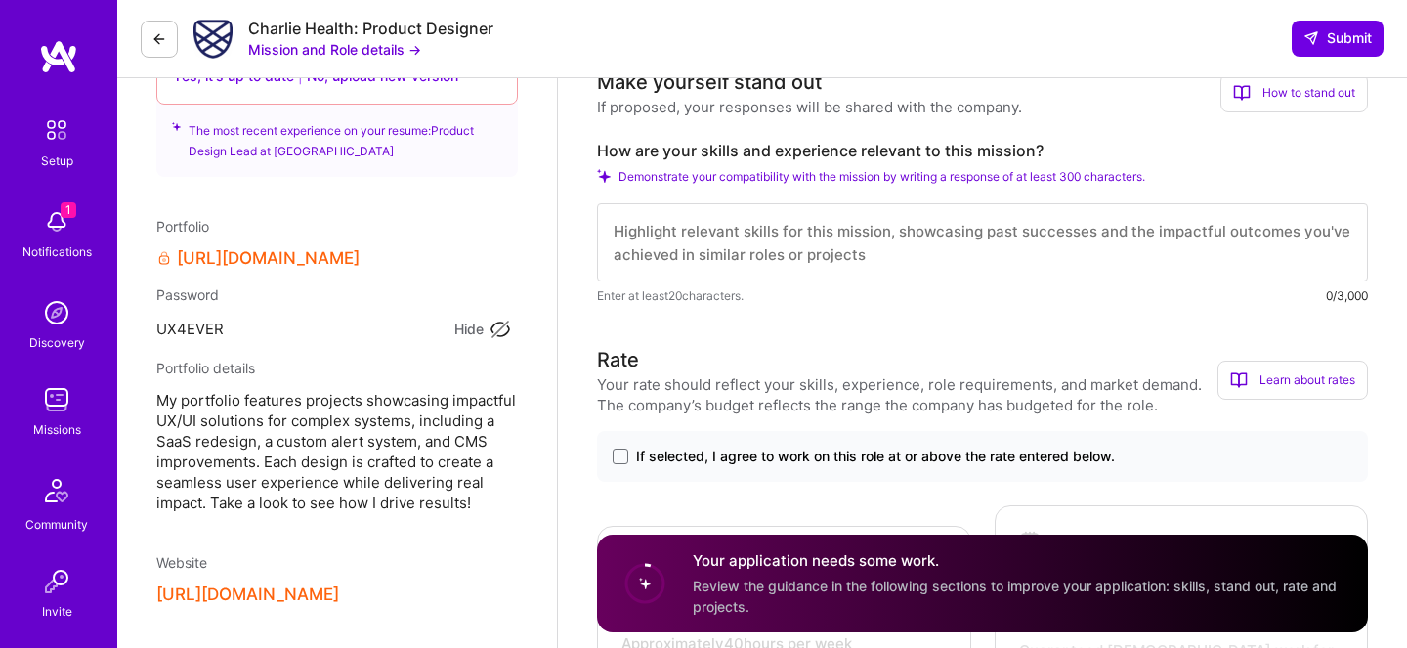
scroll to position [577, 0]
